Goal: Check status: Check status

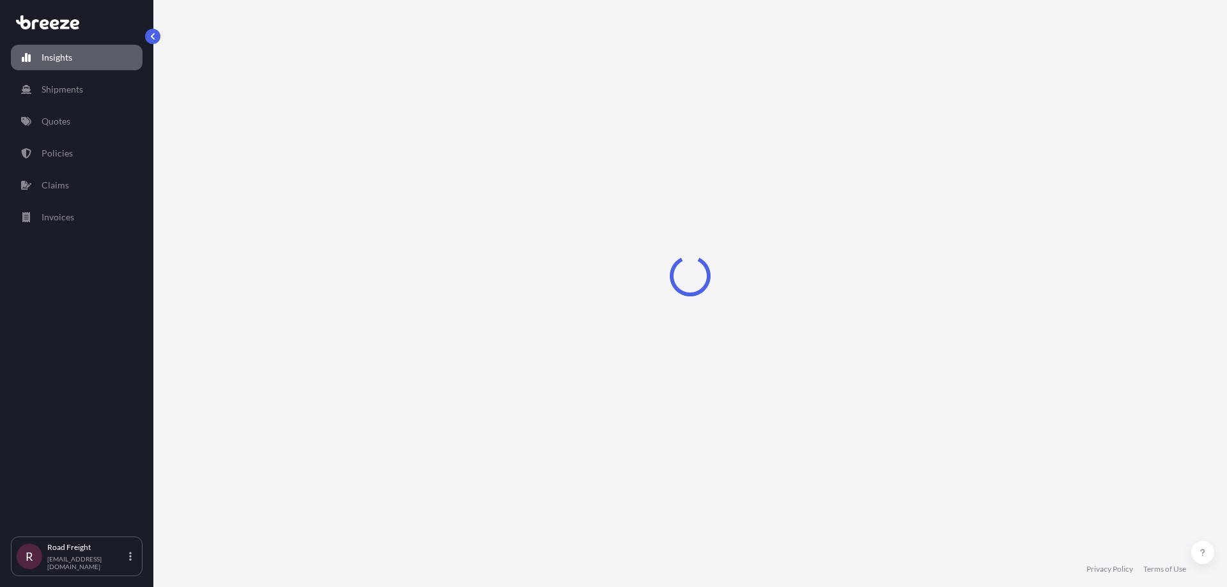
select select "2025"
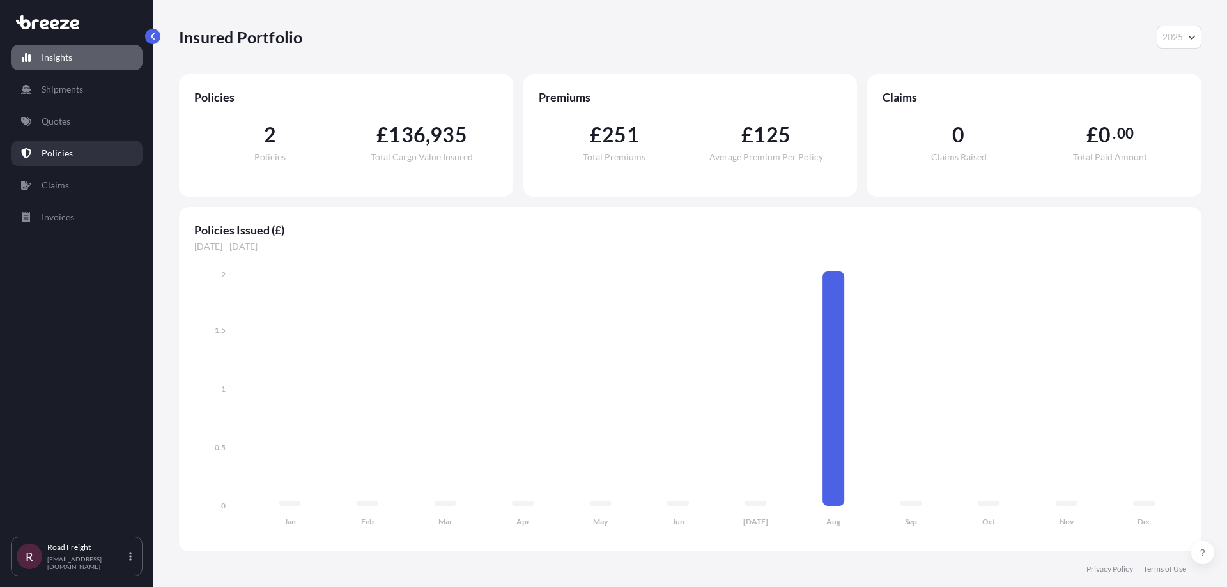
click at [80, 158] on link "Policies" at bounding box center [77, 154] width 132 height 26
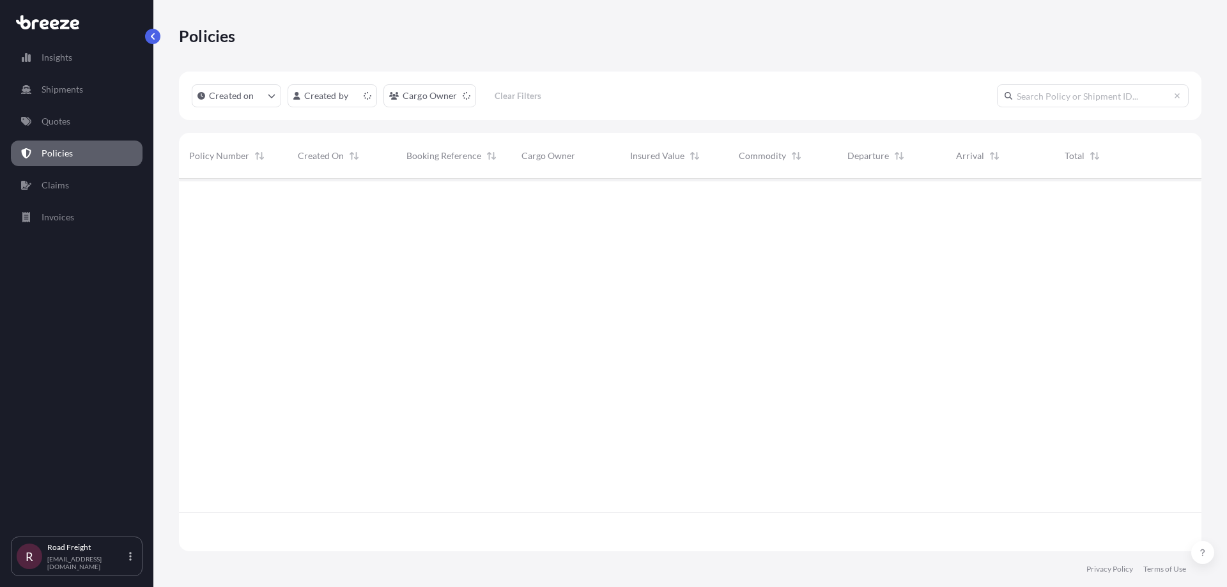
scroll to position [370, 1013]
click at [1209, 550] on button at bounding box center [1202, 552] width 23 height 23
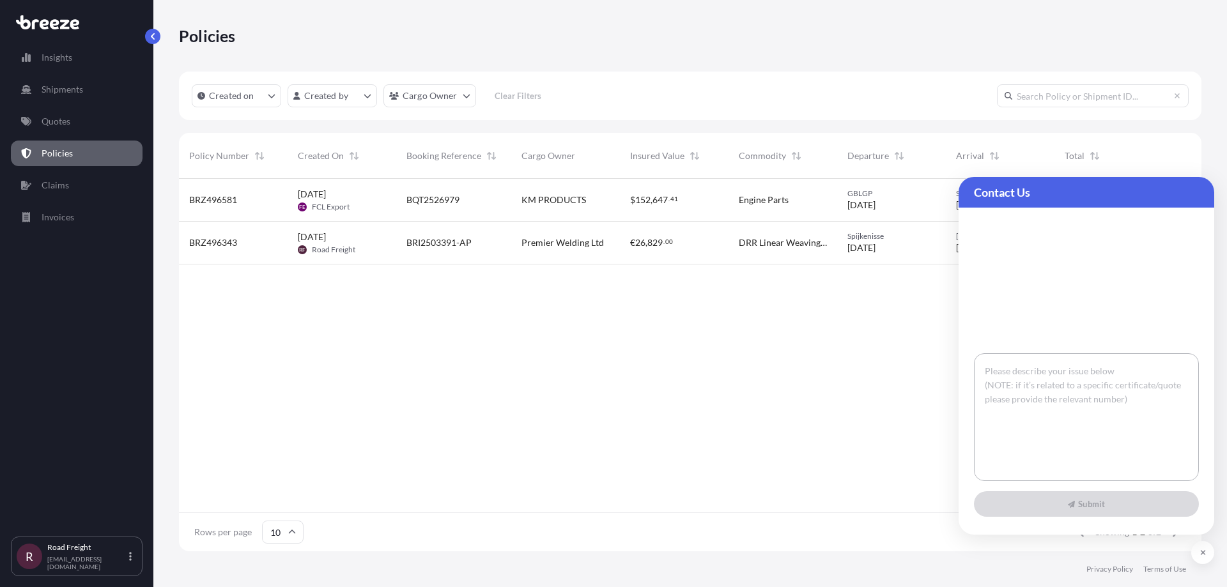
click at [652, 366] on div "BRZ496581 [DATE] FE FCL Export BQT2526979 KM PRODUCTS $ 152 , 647 . 41 Engine P…" at bounding box center [690, 346] width 1023 height 334
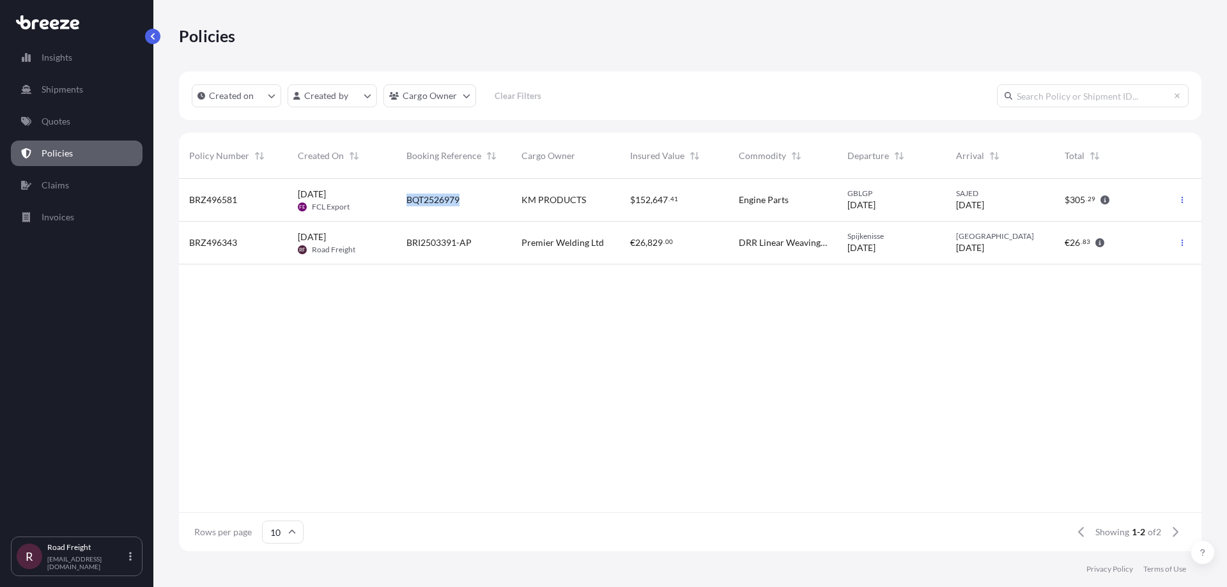
drag, startPoint x: 460, startPoint y: 197, endPoint x: 392, endPoint y: 197, distance: 67.7
click at [392, 197] on div "BRZ496581 [DATE] FE FCL Export BQT2526979 KM PRODUCTS $ 152 , 647 . 41 Engine P…" at bounding box center [671, 200] width 984 height 43
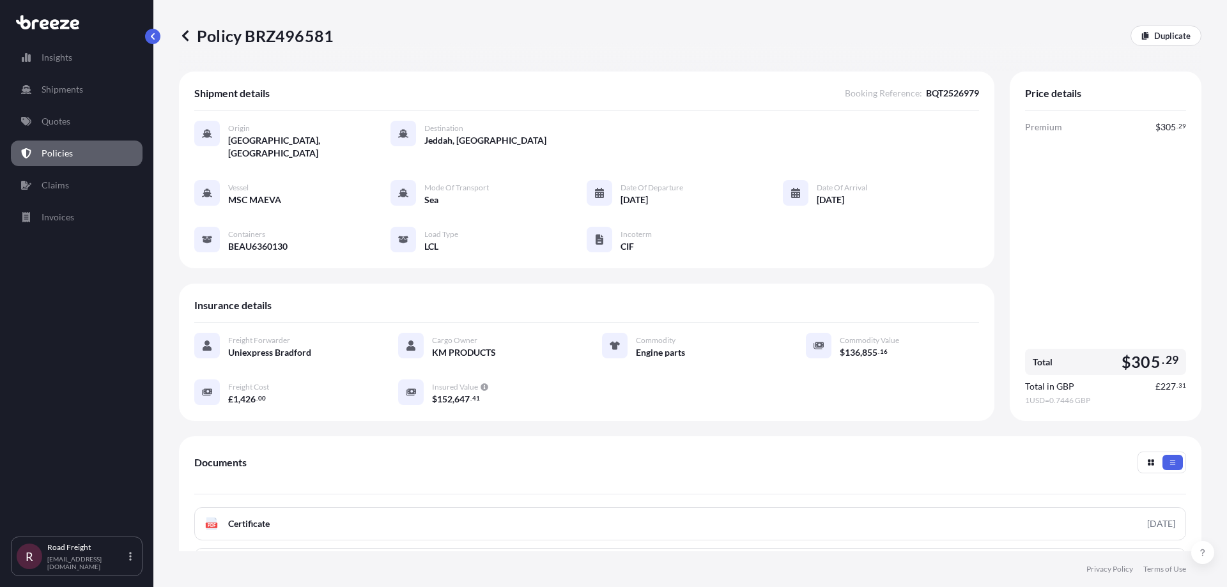
click at [195, 31] on p "Policy BRZ496581" at bounding box center [256, 36] width 155 height 20
click at [182, 33] on icon at bounding box center [185, 35] width 13 height 13
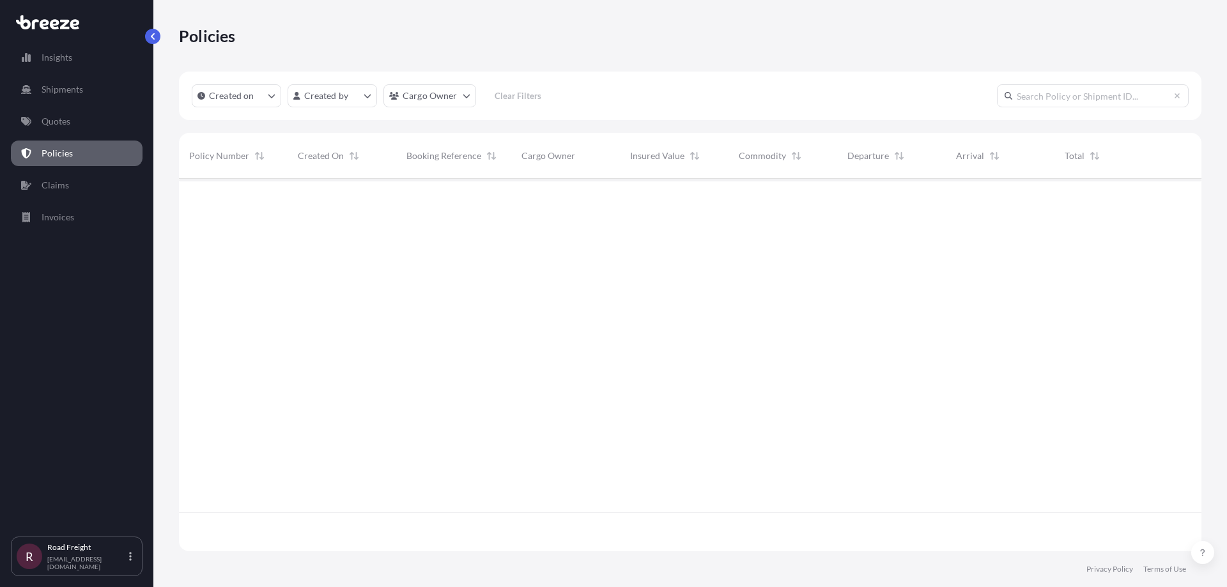
scroll to position [370, 1013]
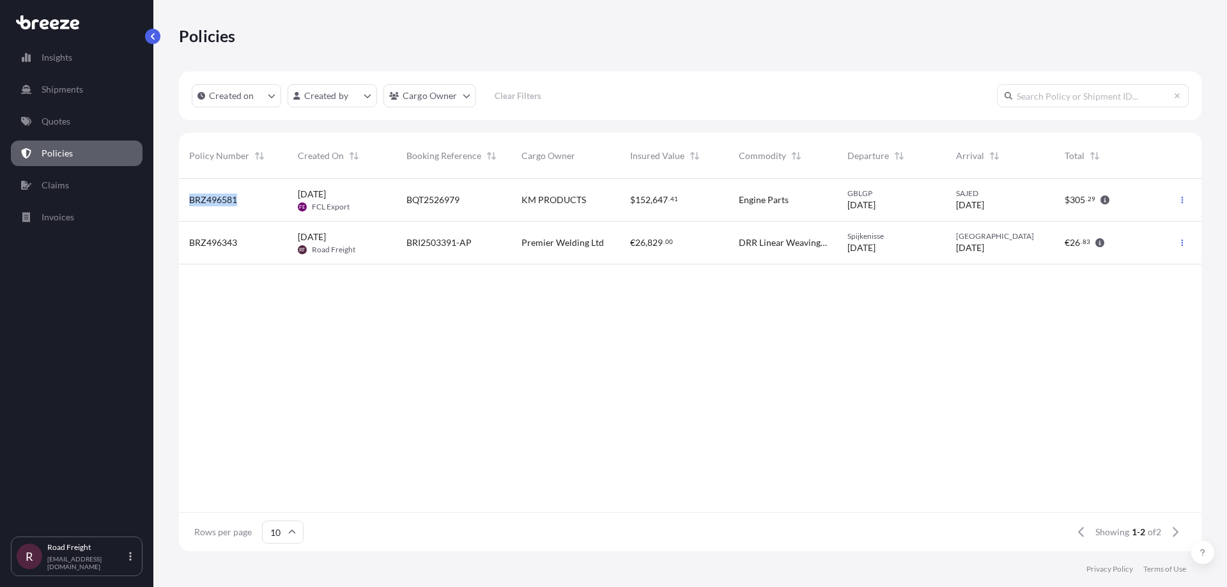
drag, startPoint x: 259, startPoint y: 203, endPoint x: 174, endPoint y: 197, distance: 85.9
click at [174, 197] on div "Policies Created on Created by Cargo Owner Clear Filters Policy Number Created …" at bounding box center [690, 276] width 1074 height 552
copy span "BRZ496581"
